Goal: Task Accomplishment & Management: Manage account settings

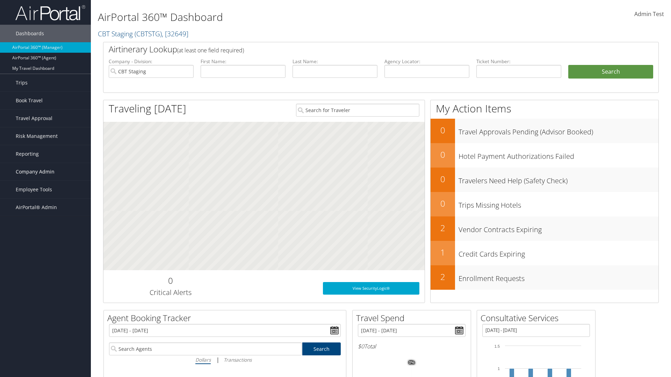
click at [45, 172] on span "Company Admin" at bounding box center [35, 171] width 39 height 17
click at [45, 317] on link "Airtinerary® Settings" at bounding box center [45, 322] width 91 height 10
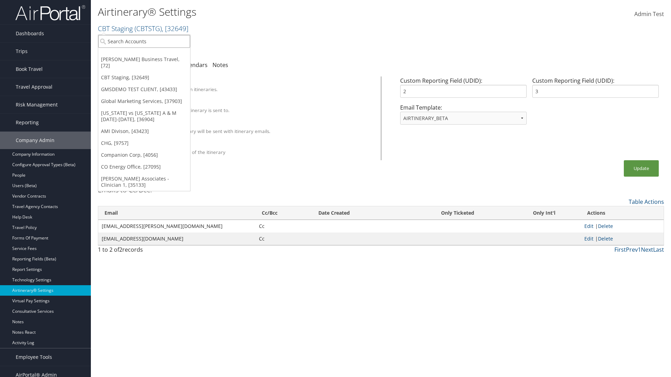
click at [144, 41] on input "search" at bounding box center [144, 41] width 92 height 13
type input "Global Marketing Services"
click at [151, 54] on div "Global Marketing Services (301946), [37903]" at bounding box center [150, 54] width 112 height 6
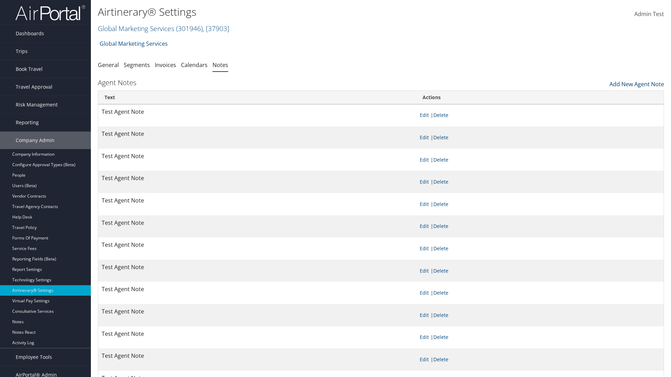
click at [636, 82] on link "Add New Agent Note" at bounding box center [636, 82] width 54 height 12
